Goal: Information Seeking & Learning: Learn about a topic

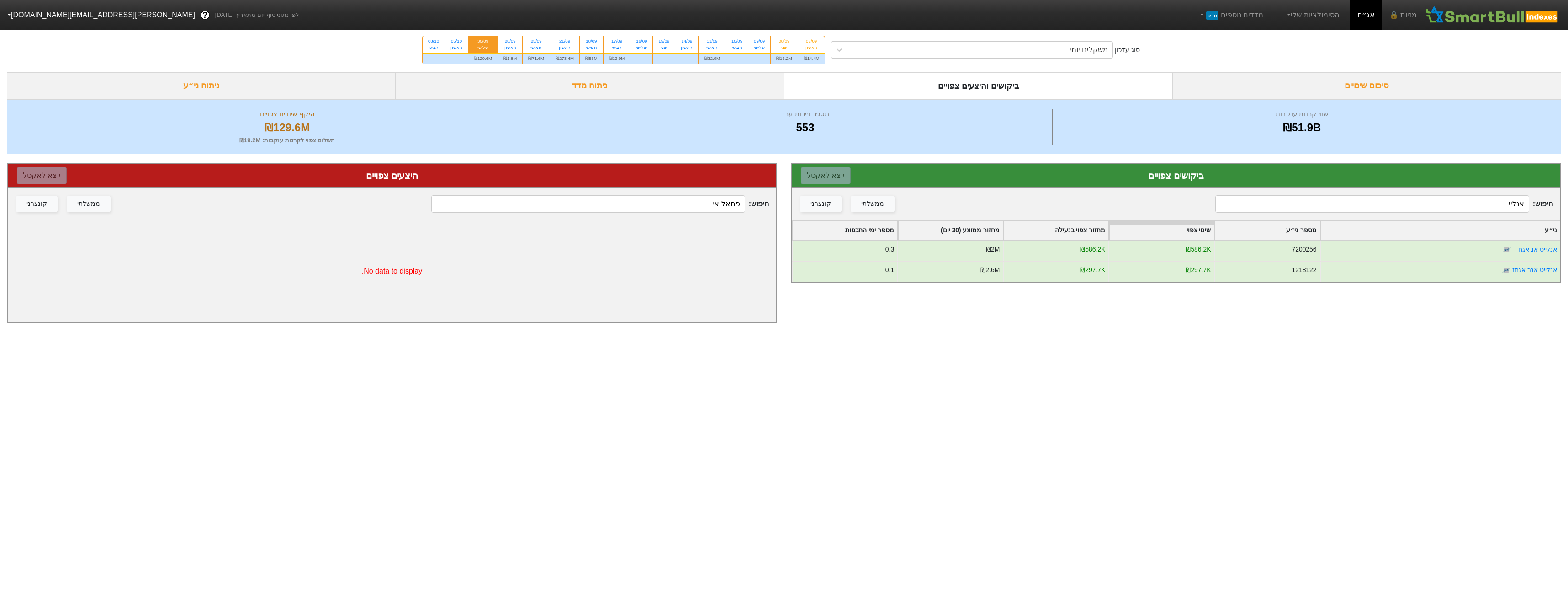
click at [1487, 196] on input "אנליי" at bounding box center [1373, 204] width 314 height 17
click at [545, 55] on div "₪71.6M" at bounding box center [536, 58] width 27 height 11
click at [536, 42] on input "25/09 חמישי ₪71.6M" at bounding box center [533, 39] width 6 height 6
radio input "true"
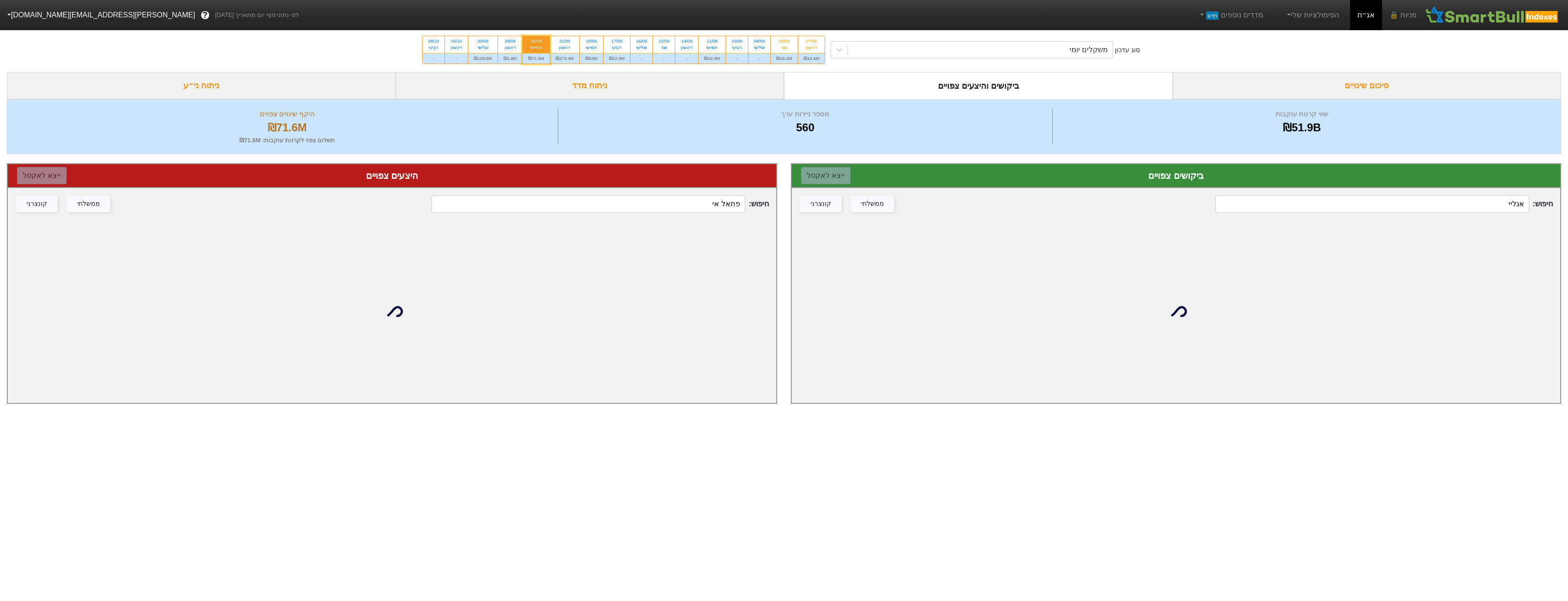
click at [1461, 196] on input "אנליי" at bounding box center [1373, 204] width 314 height 17
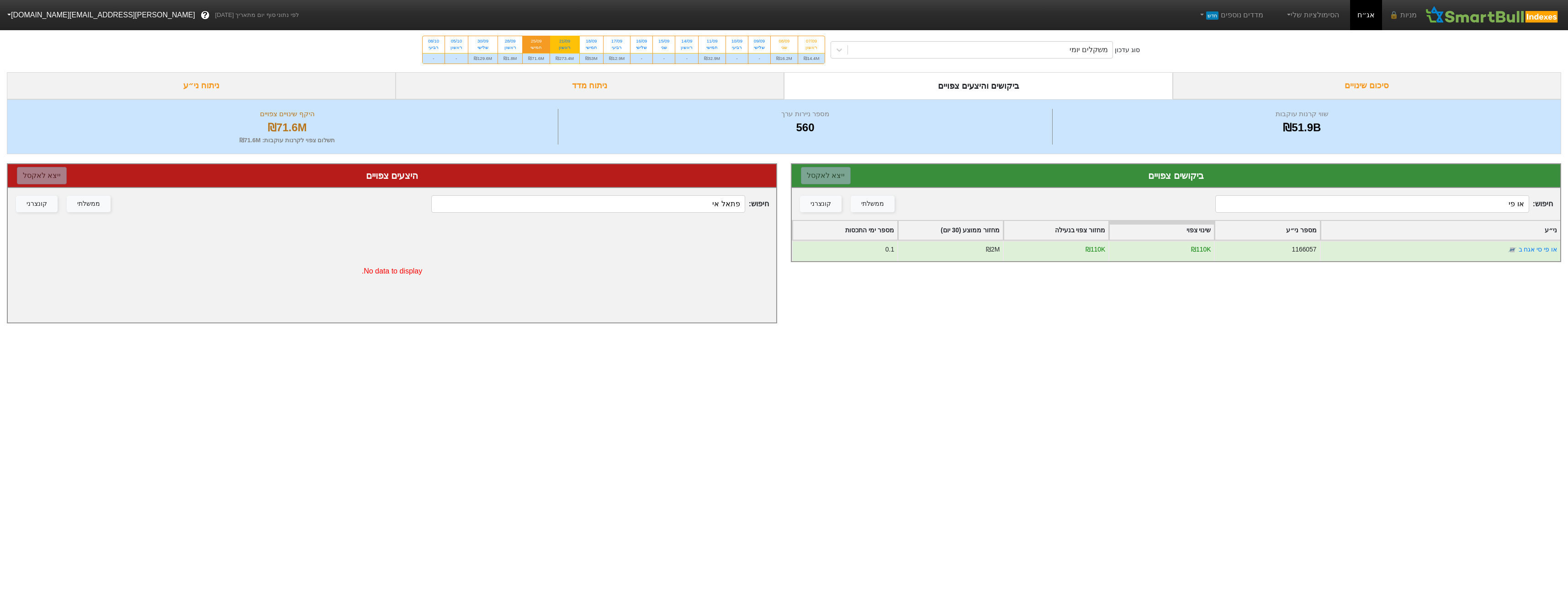
type input "או פי"
click at [574, 47] on div "ראשון" at bounding box center [565, 47] width 19 height 6
click at [565, 42] on input "21/09 ראשון ₪273.4M" at bounding box center [562, 39] width 6 height 6
radio input "true"
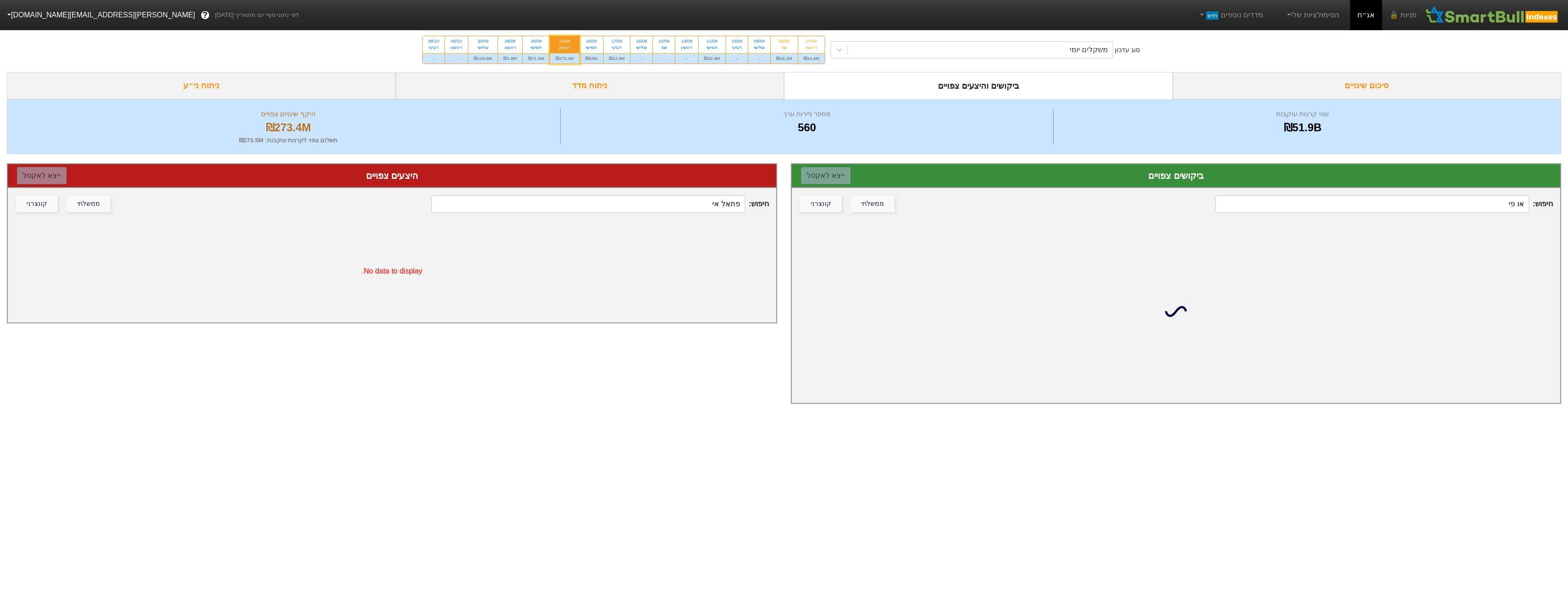
click at [1381, 206] on input "או פי" at bounding box center [1373, 204] width 314 height 17
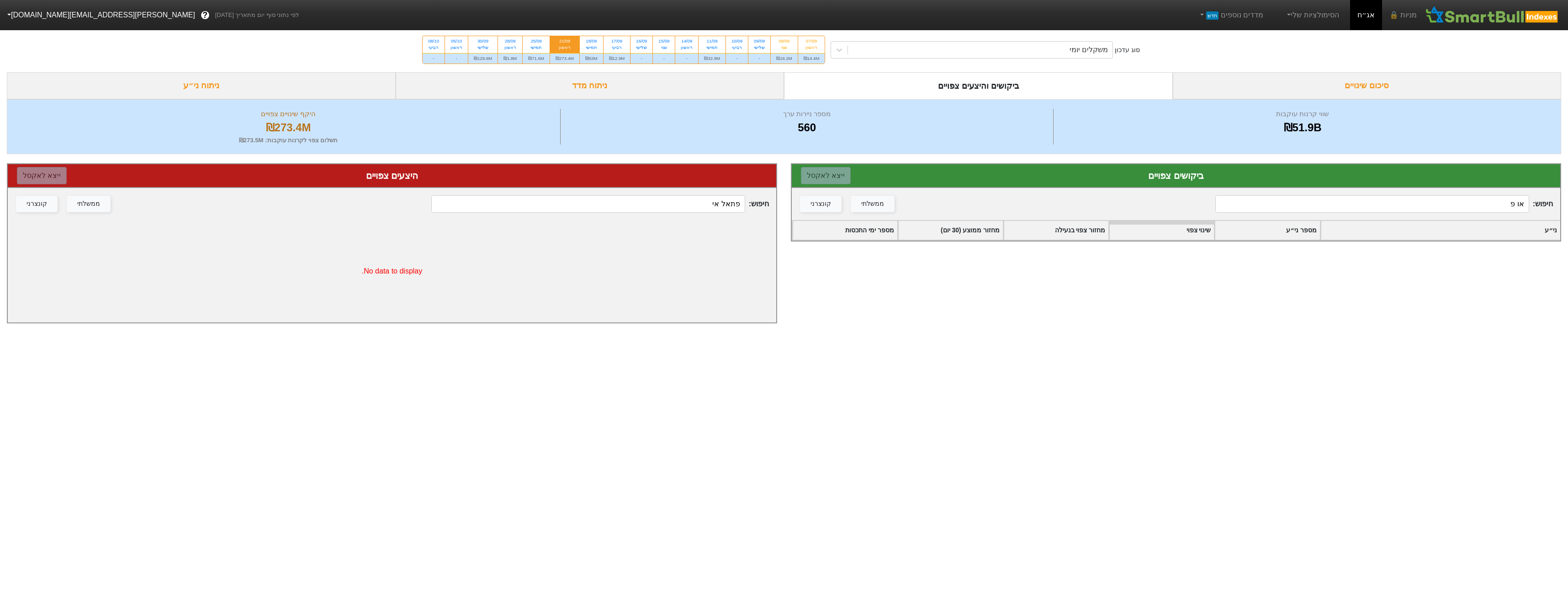
type input "או פי"
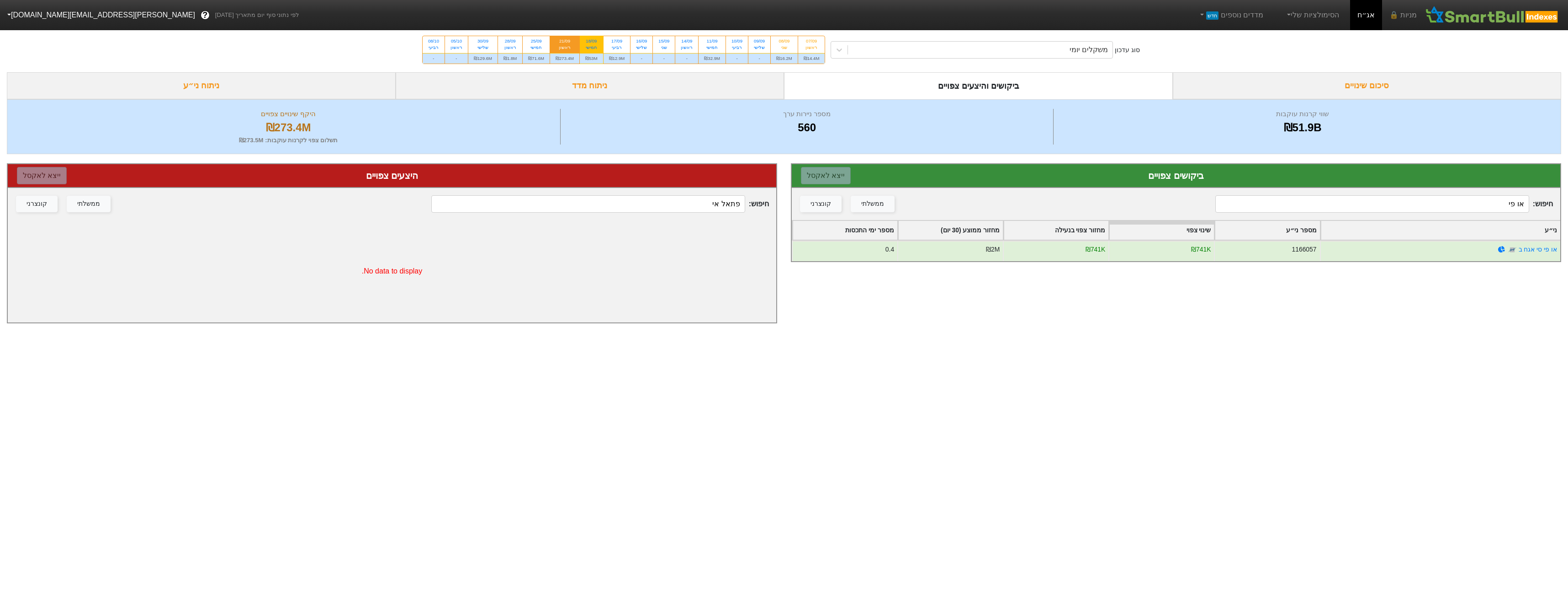
drag, startPoint x: 591, startPoint y: 57, endPoint x: 596, endPoint y: 59, distance: 5.4
click at [591, 57] on div "₪53M" at bounding box center [591, 58] width 24 height 11
click at [591, 42] on input "18/09 חמישי ₪53M" at bounding box center [589, 39] width 6 height 6
radio input "true"
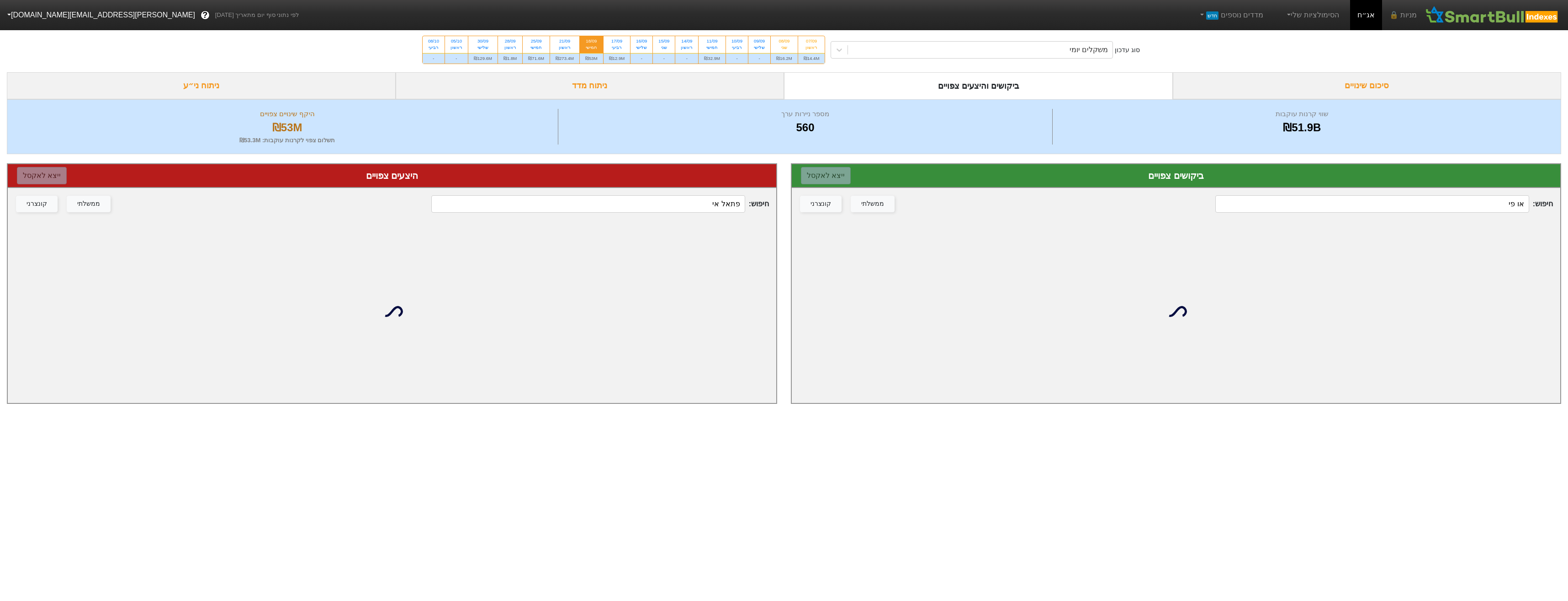
click at [1508, 208] on input "או פי" at bounding box center [1373, 204] width 314 height 17
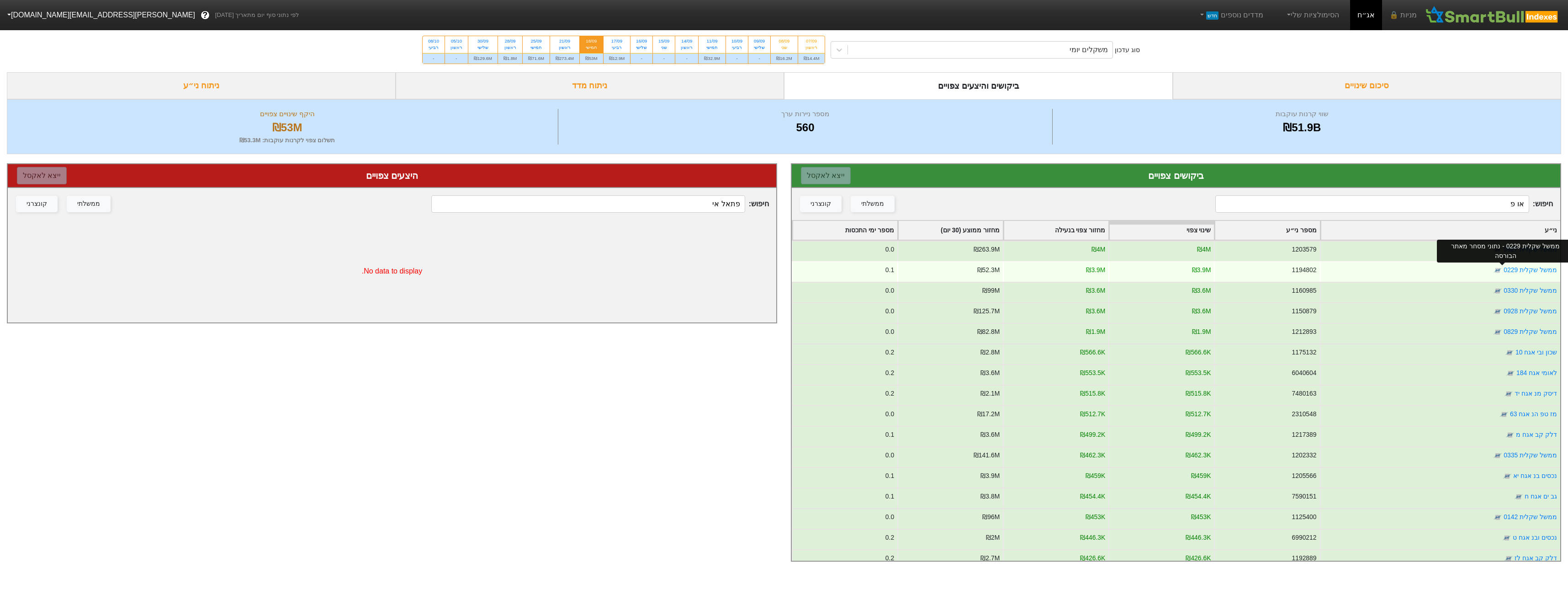
type input "או פי"
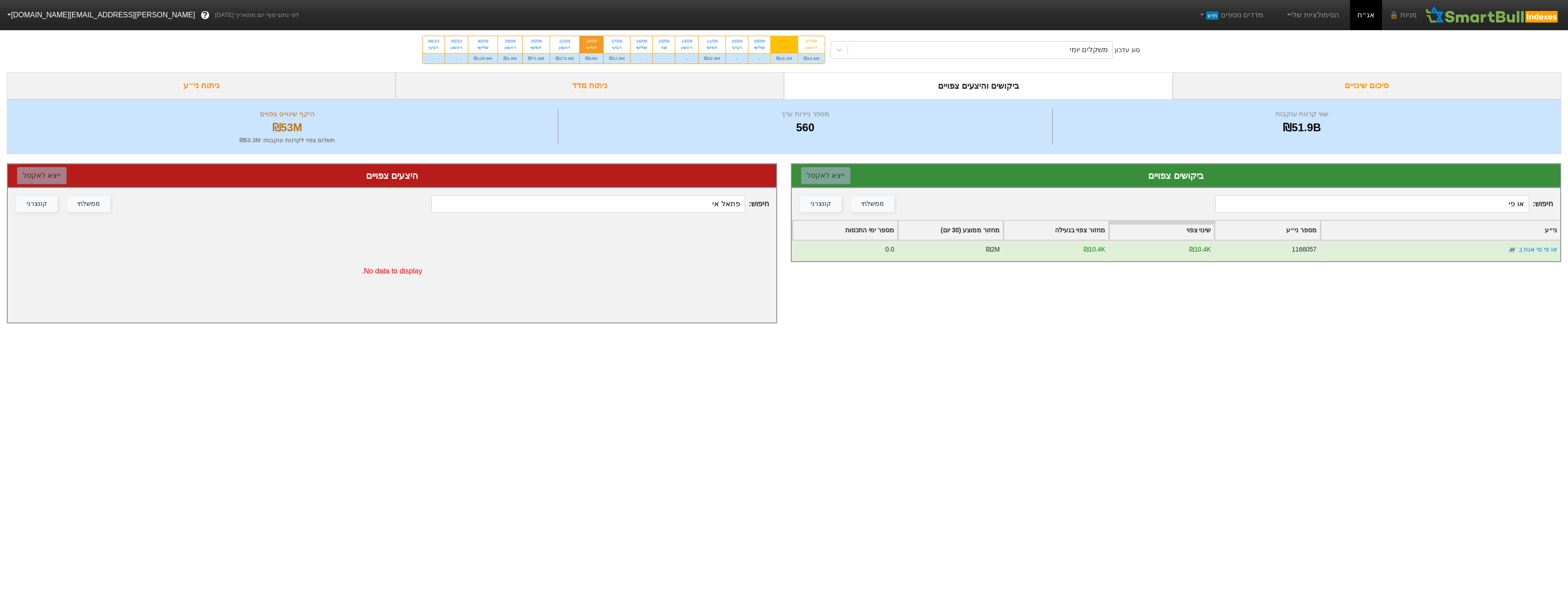
click at [790, 52] on div "08/09 שני" at bounding box center [785, 44] width 27 height 16
click at [784, 42] on input "08/09 שני ₪16.2M" at bounding box center [781, 39] width 6 height 6
radio input "true"
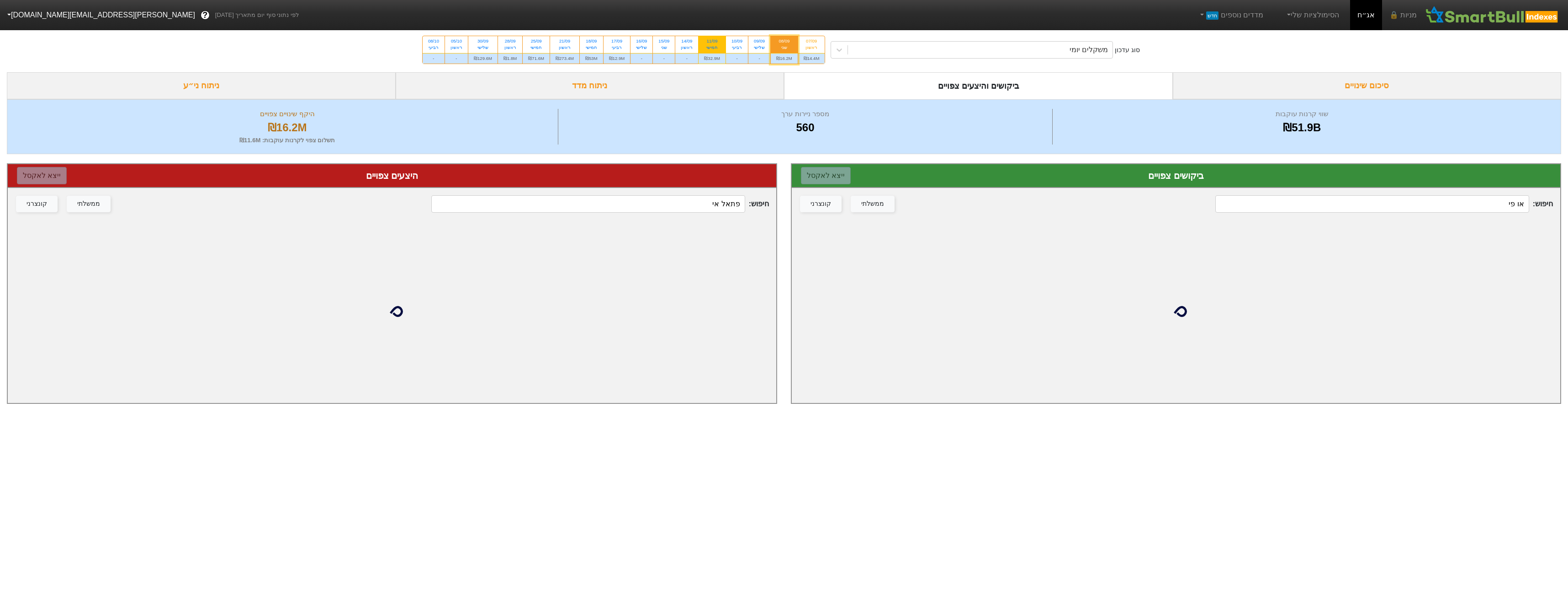
click at [710, 49] on div "חמישי" at bounding box center [712, 47] width 16 height 6
click at [710, 42] on input "11/09 חמישי ₪32.9M" at bounding box center [710, 39] width 6 height 6
radio input "true"
click at [1501, 207] on input "או פי" at bounding box center [1373, 204] width 314 height 17
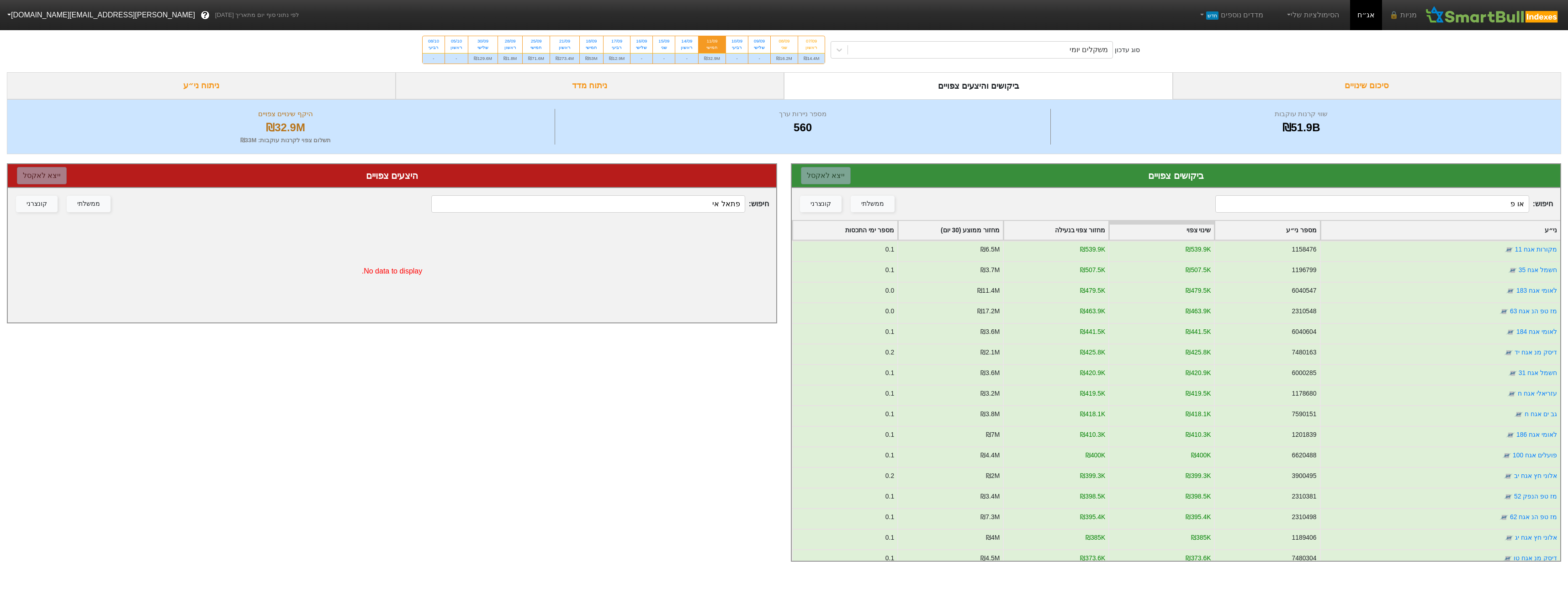
type input "או פי"
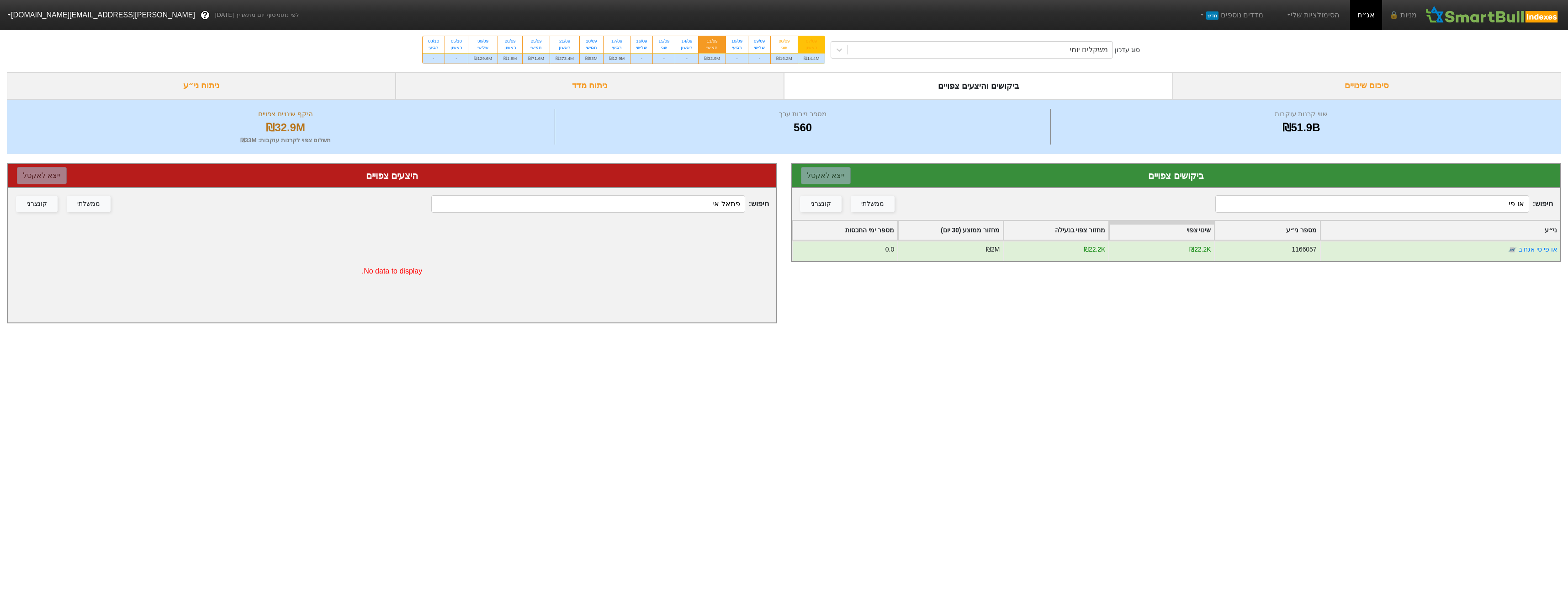
click at [813, 54] on div "₪14.4M" at bounding box center [812, 58] width 27 height 11
click at [811, 42] on input "07/09 ראשון ₪14.4M" at bounding box center [808, 39] width 6 height 6
radio input "true"
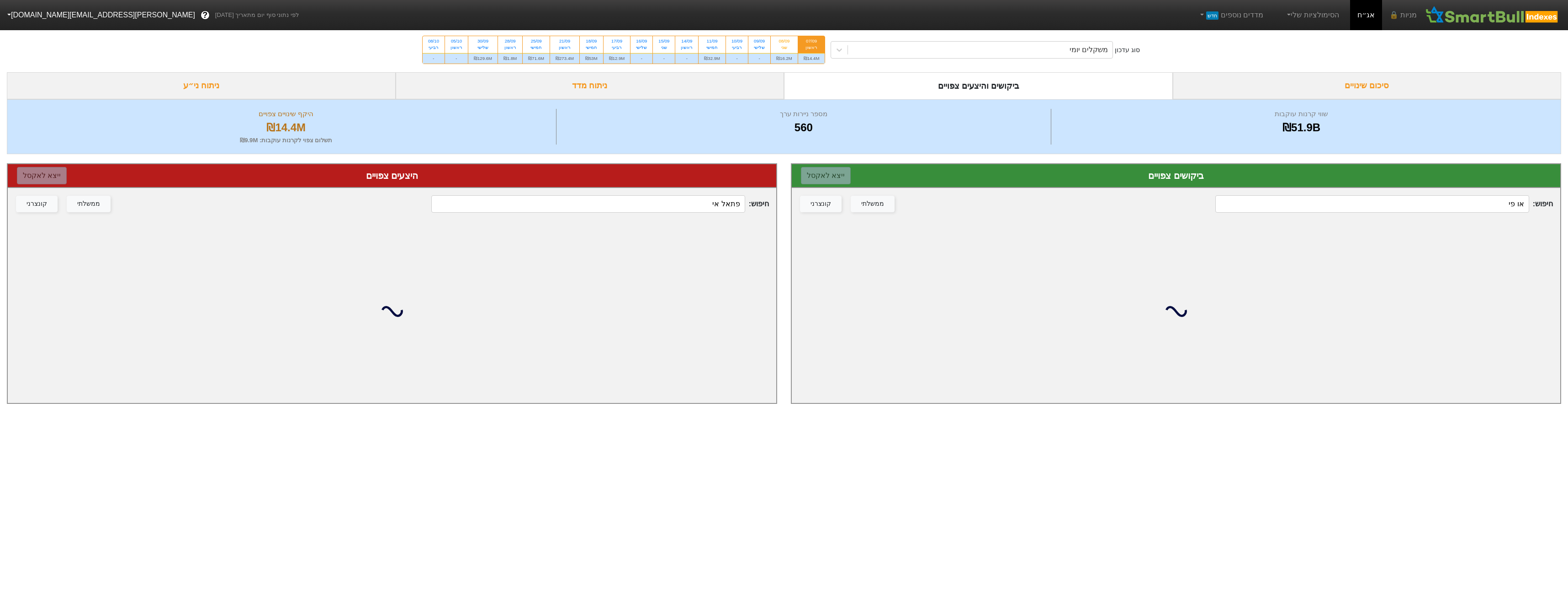
click at [1505, 201] on input "או פי" at bounding box center [1373, 204] width 314 height 17
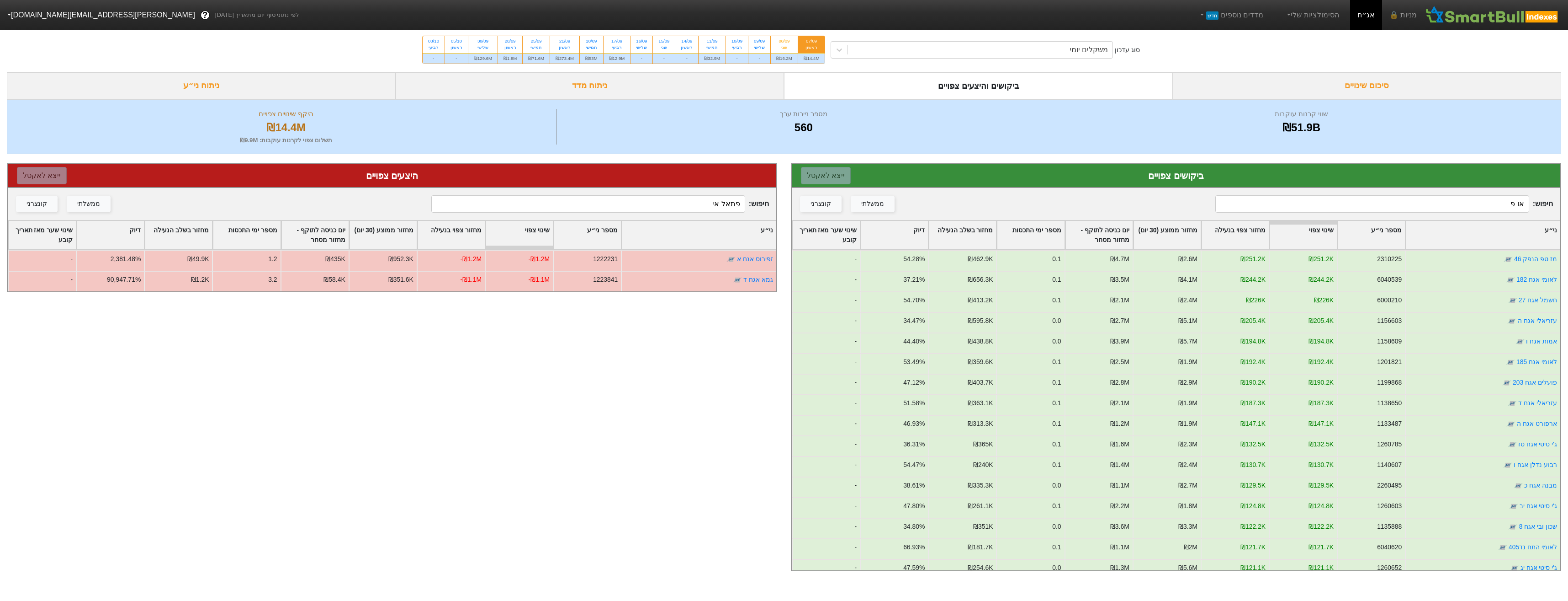
type input "או פי"
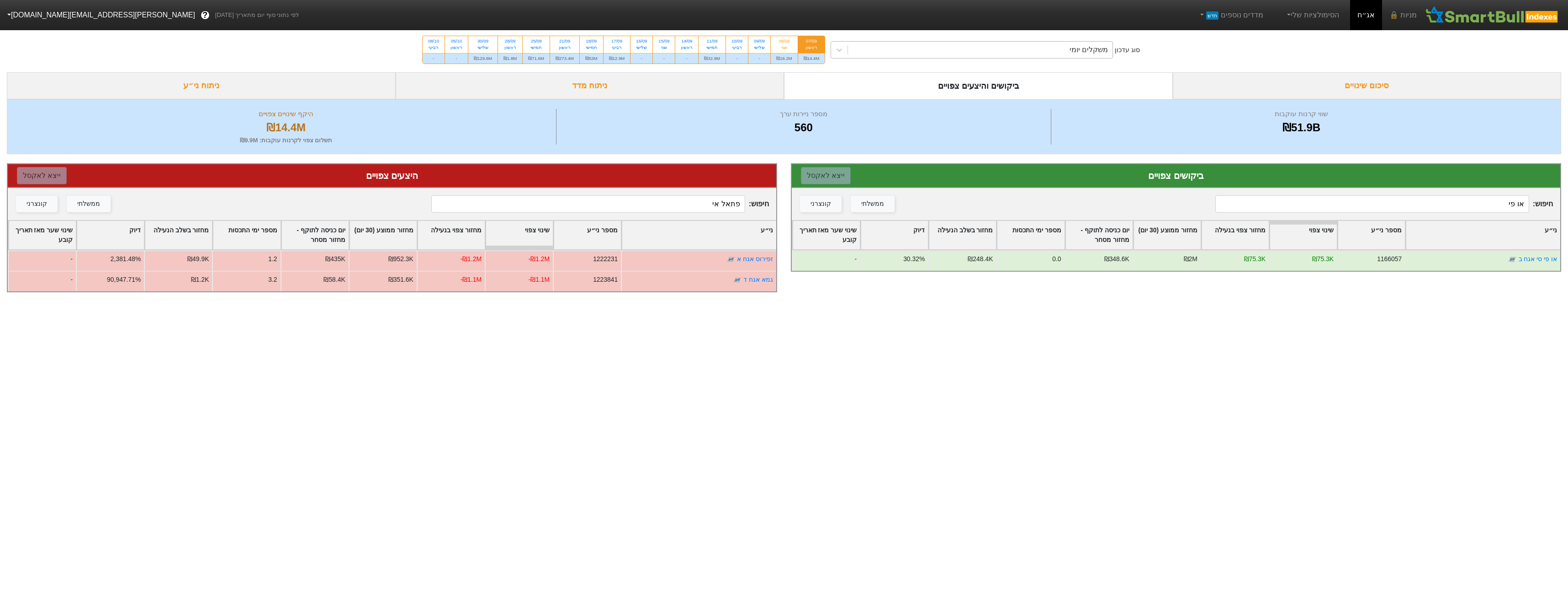
drag, startPoint x: 996, startPoint y: 38, endPoint x: 1005, endPoint y: 44, distance: 10.8
click at [998, 39] on div "סוג עדכון משקלים יומי 07/09 ראשון ₪14.4M 08/09 שני ₪16.2M 09/09 שלישי - 10/09 ר…" at bounding box center [784, 49] width 1568 height 45
click at [1004, 47] on div "משקלים יומי" at bounding box center [981, 49] width 265 height 16
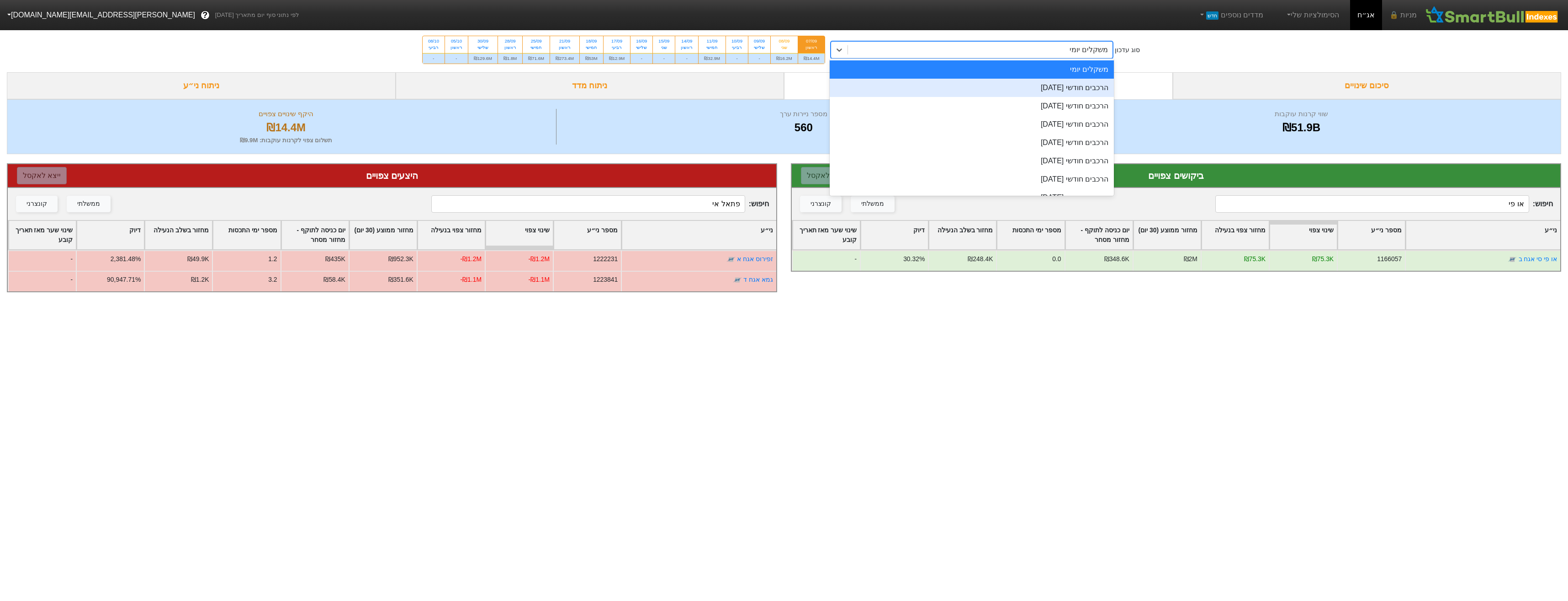
click at [1032, 92] on div "הרכבים חודשי [DATE]" at bounding box center [972, 88] width 284 height 19
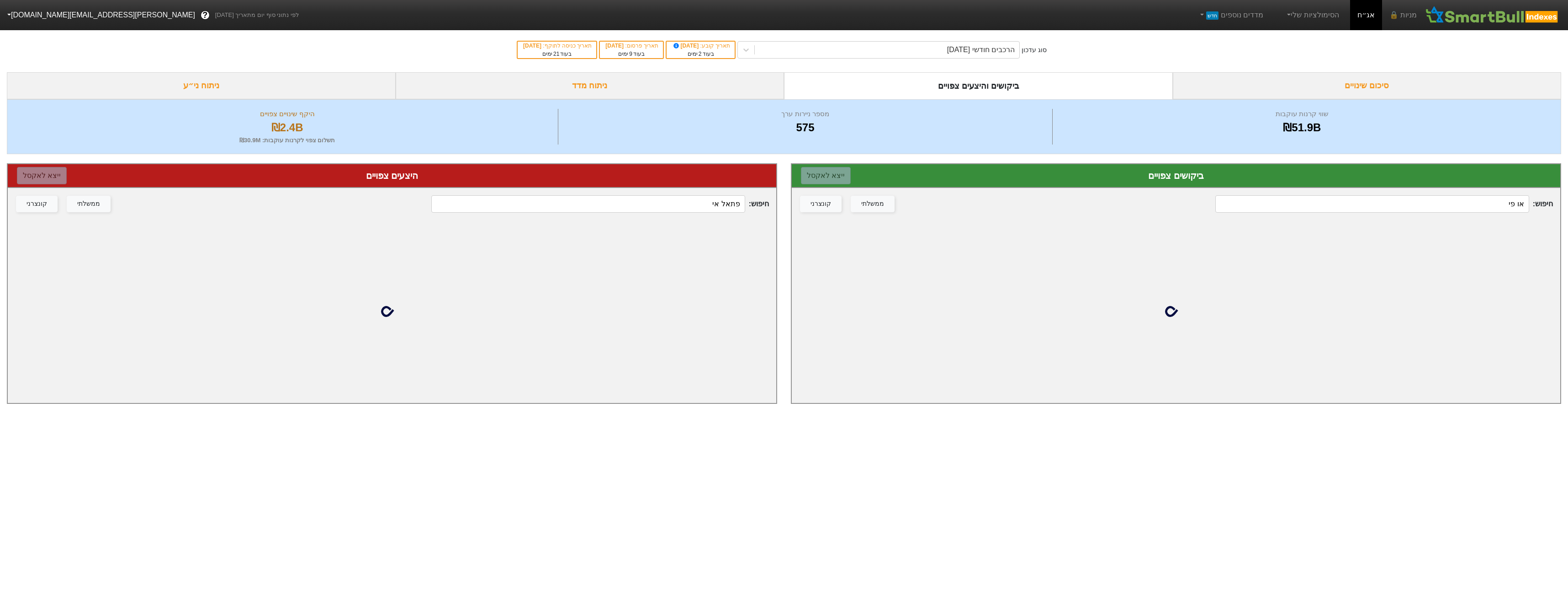
click at [675, 209] on input "פתאל אי" at bounding box center [588, 204] width 314 height 17
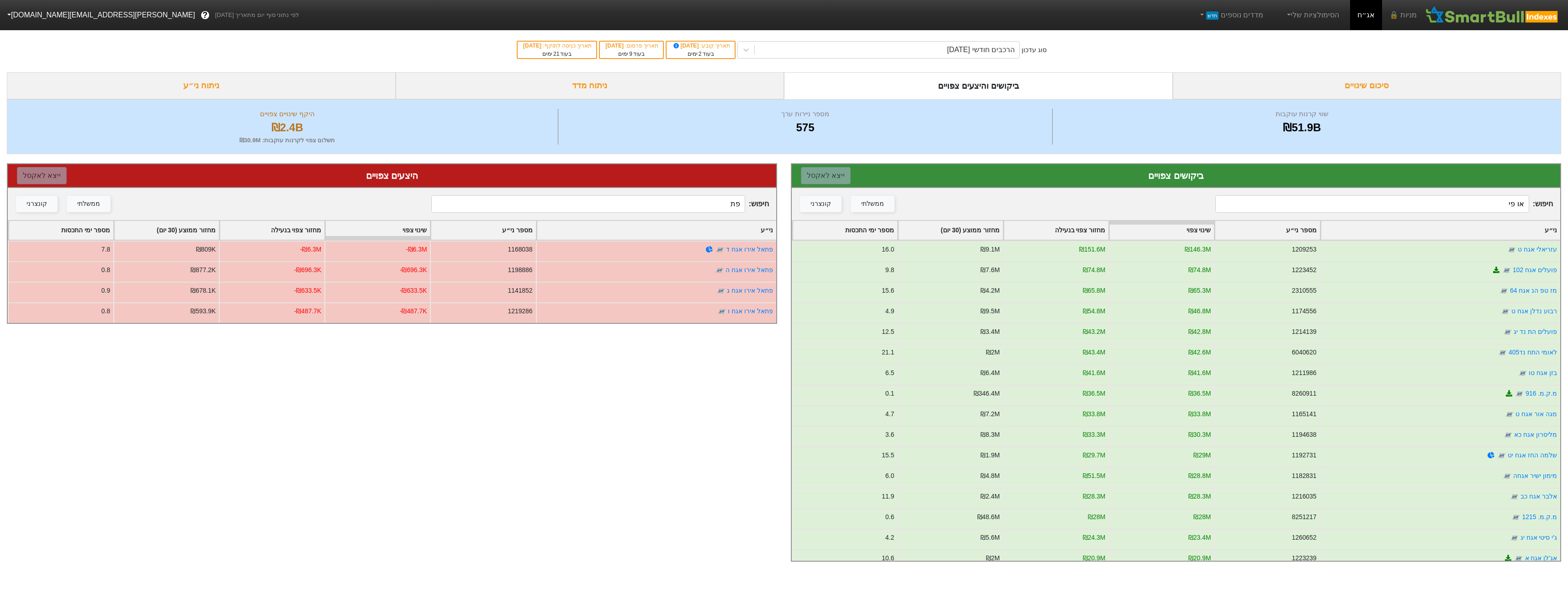
type input "פ"
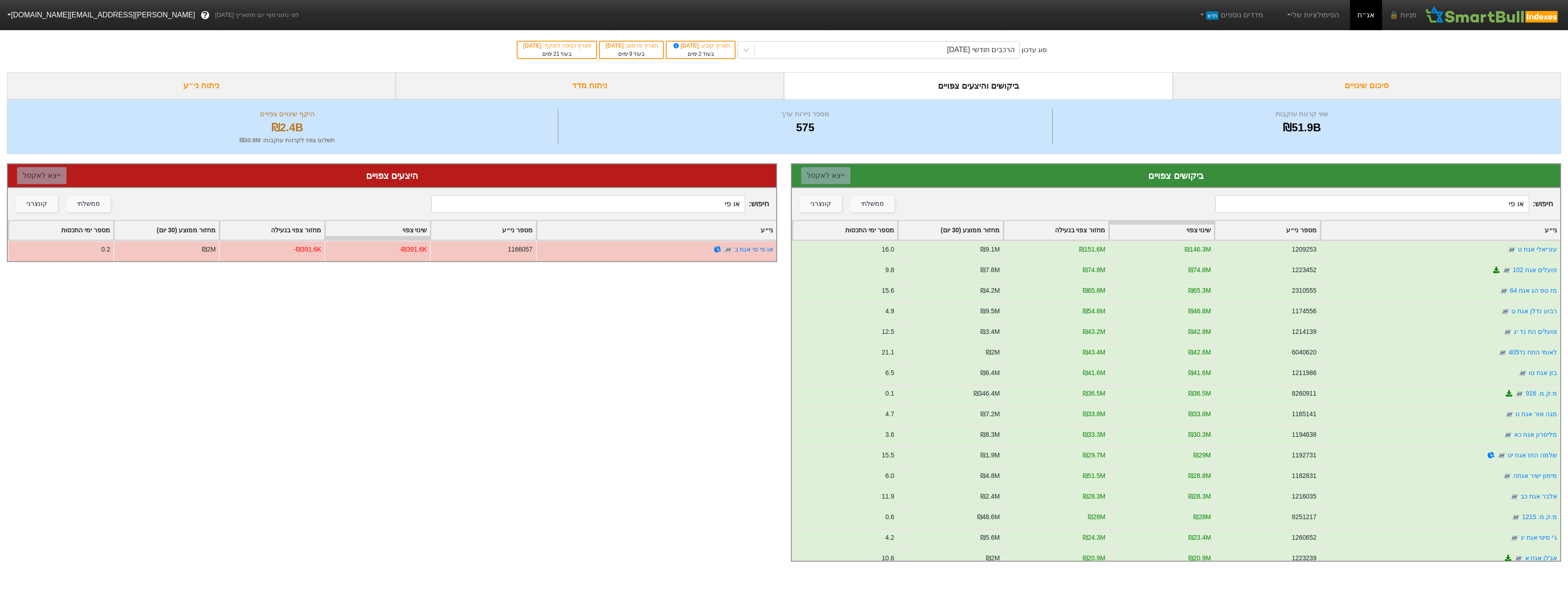
type input "או פי"
click at [1395, 201] on input "או פי" at bounding box center [1373, 204] width 314 height 17
type input "או פי"
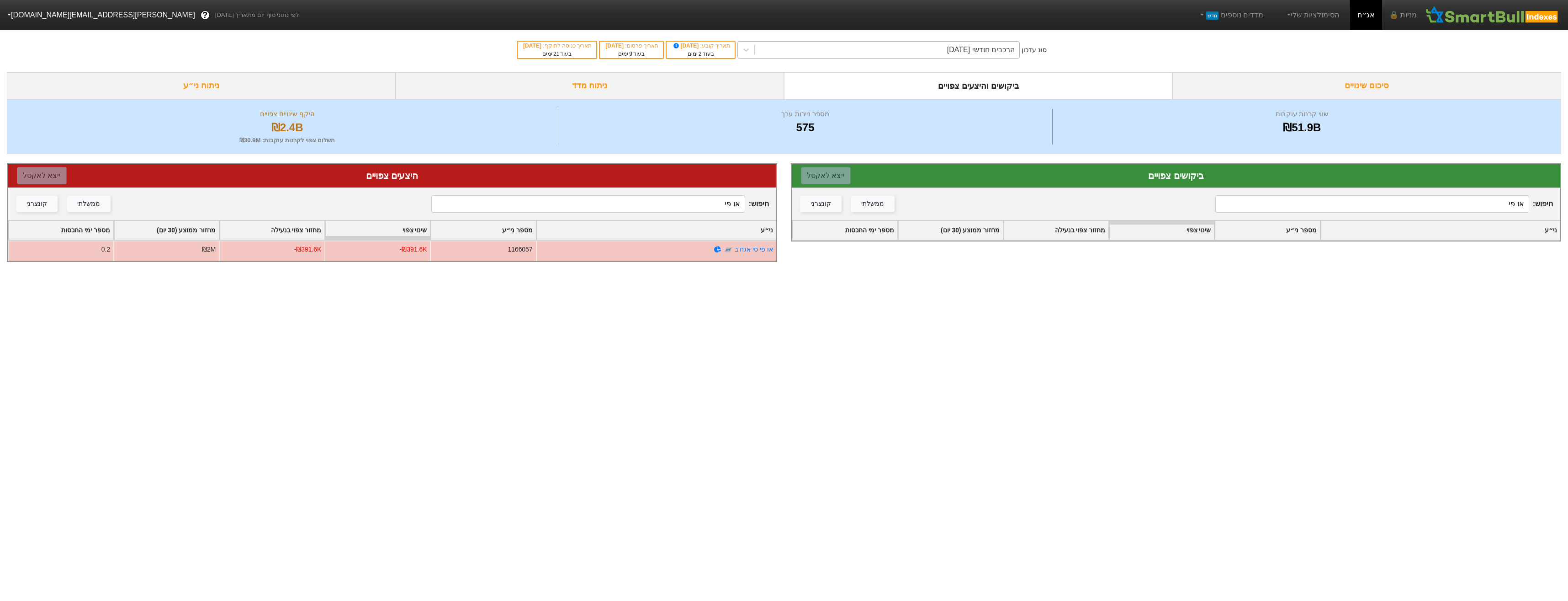
click at [786, 42] on div "הרכבים חודשי [DATE]" at bounding box center [887, 49] width 265 height 16
